Goal: Task Accomplishment & Management: Use online tool/utility

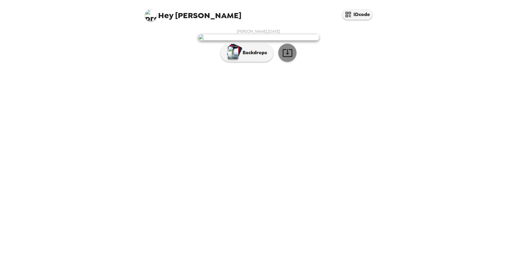
click at [283, 57] on icon "button" at bounding box center [287, 53] width 10 height 8
click at [260, 56] on p "Backdrops" at bounding box center [253, 52] width 28 height 7
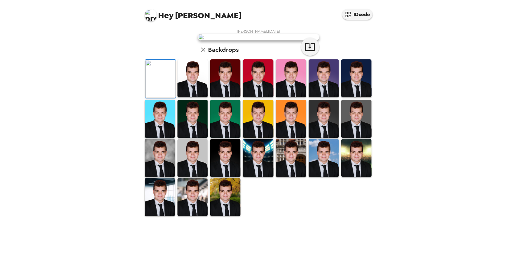
click at [194, 97] on img at bounding box center [192, 78] width 30 height 38
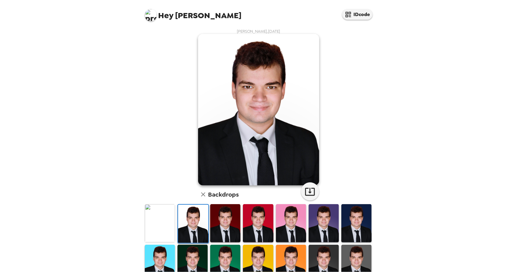
click at [230, 221] on img at bounding box center [225, 223] width 30 height 38
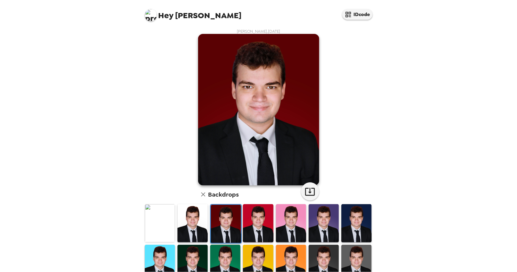
click at [307, 224] on div at bounding box center [323, 223] width 33 height 40
click at [327, 224] on img at bounding box center [323, 223] width 30 height 38
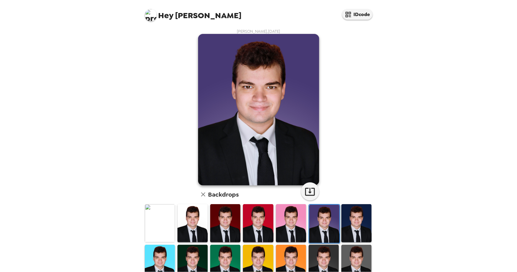
click at [346, 226] on img at bounding box center [356, 223] width 30 height 38
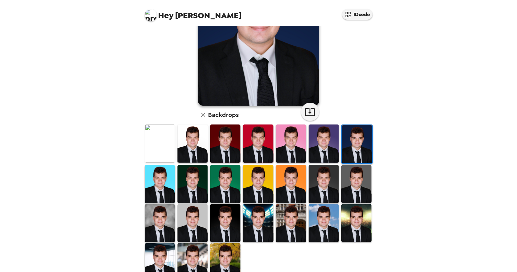
scroll to position [95, 0]
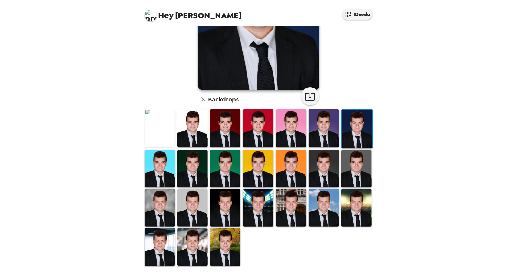
click at [231, 232] on img at bounding box center [225, 247] width 30 height 38
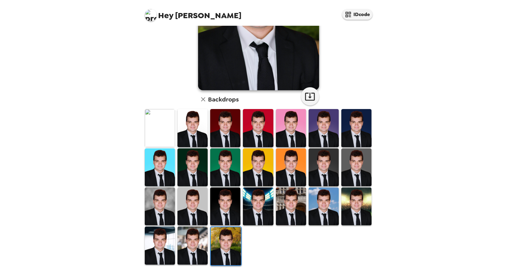
click at [291, 215] on img at bounding box center [291, 206] width 30 height 38
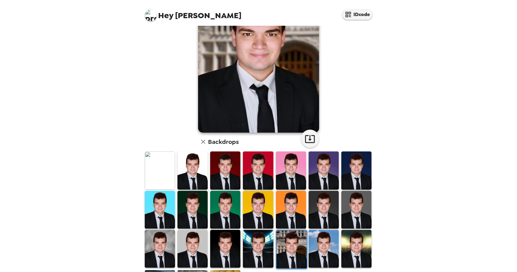
scroll to position [53, 0]
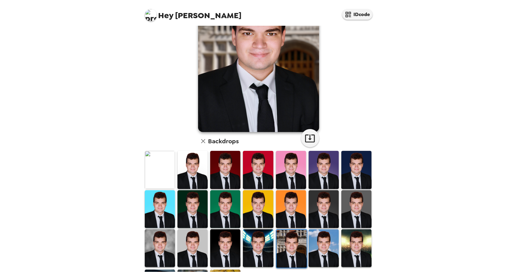
click at [316, 236] on img at bounding box center [323, 248] width 30 height 38
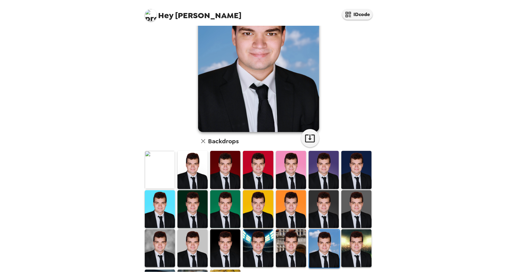
click at [350, 246] on img at bounding box center [356, 248] width 30 height 38
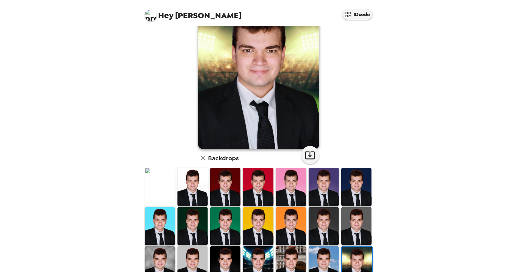
scroll to position [95, 0]
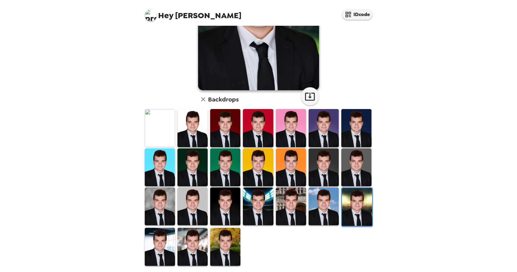
click at [188, 250] on img at bounding box center [192, 247] width 30 height 38
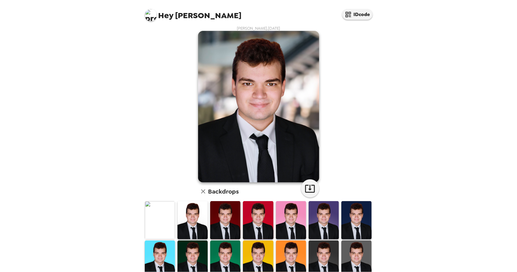
scroll to position [0, 0]
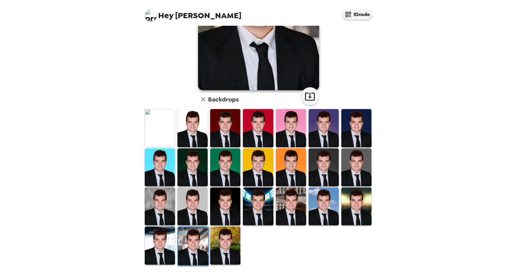
click at [162, 241] on img at bounding box center [160, 245] width 30 height 38
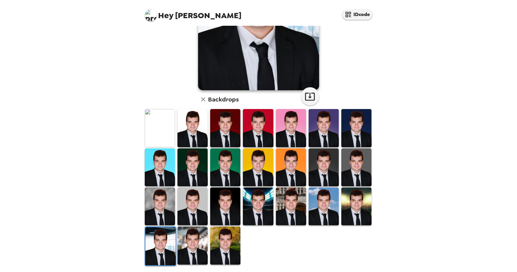
click at [190, 240] on img at bounding box center [192, 245] width 30 height 38
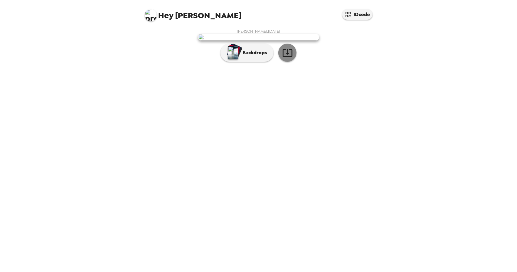
click at [286, 58] on icon "button" at bounding box center [287, 53] width 11 height 11
click at [243, 56] on p "Backdrops" at bounding box center [253, 52] width 28 height 7
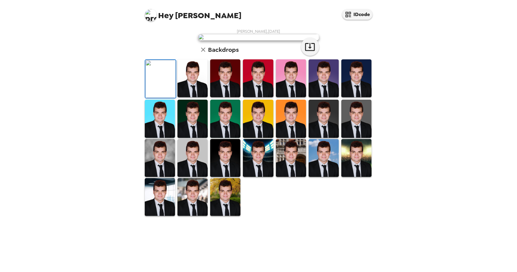
click at [227, 97] on img at bounding box center [225, 78] width 30 height 38
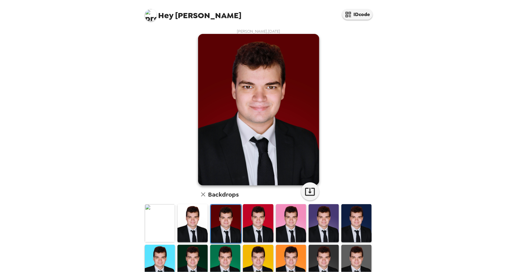
click at [208, 196] on h6 "Backdrops" at bounding box center [223, 195] width 31 height 10
click at [201, 196] on icon "button" at bounding box center [203, 194] width 7 height 7
